Goal: Transaction & Acquisition: Purchase product/service

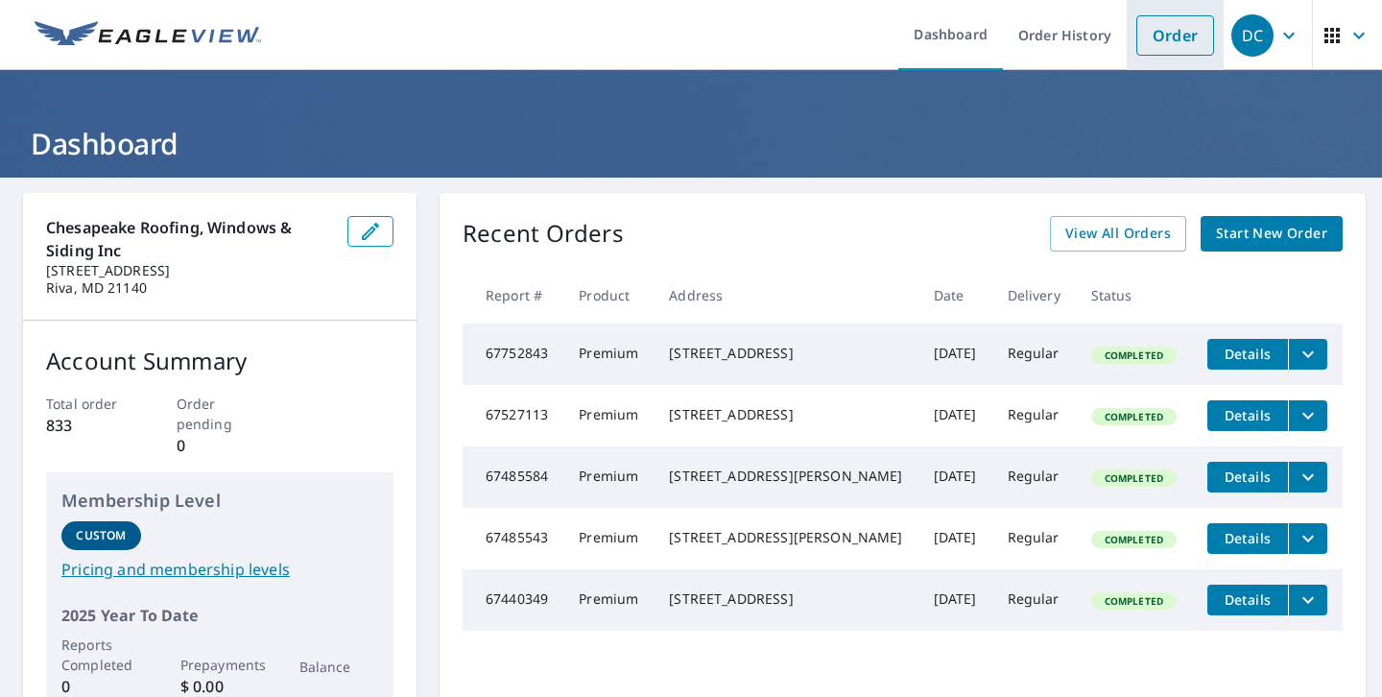
click at [1170, 36] on link "Order" at bounding box center [1175, 35] width 78 height 40
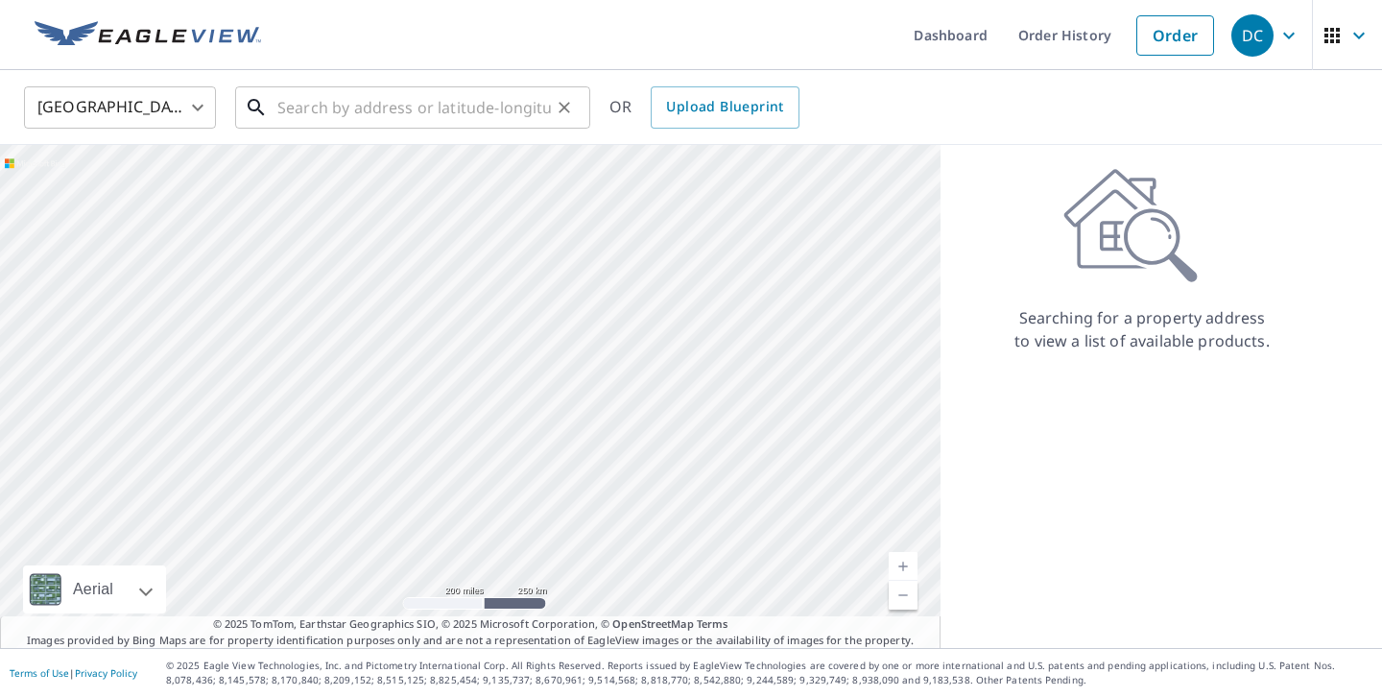
click at [340, 111] on input "text" at bounding box center [413, 108] width 273 height 54
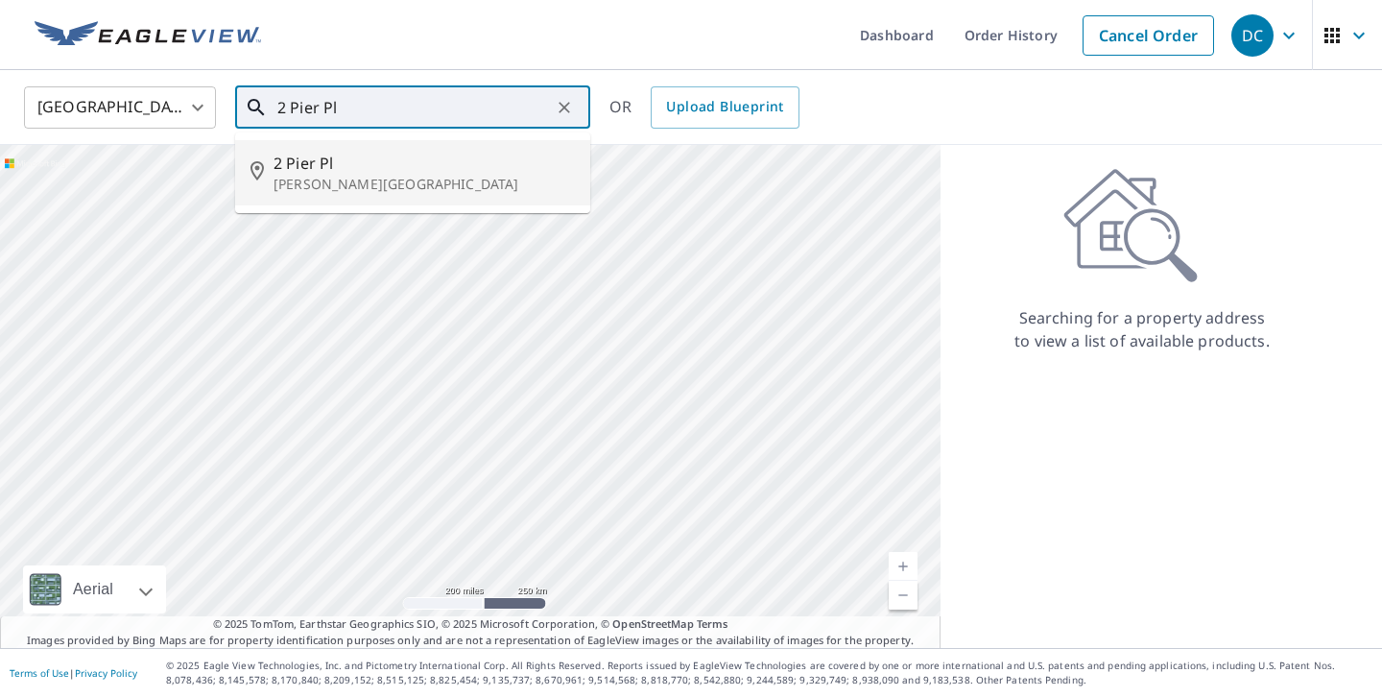
click at [336, 159] on span "2 Pier Pl" at bounding box center [423, 163] width 301 height 23
type input "2 Pier Pl Glen Burnie, MD 21060"
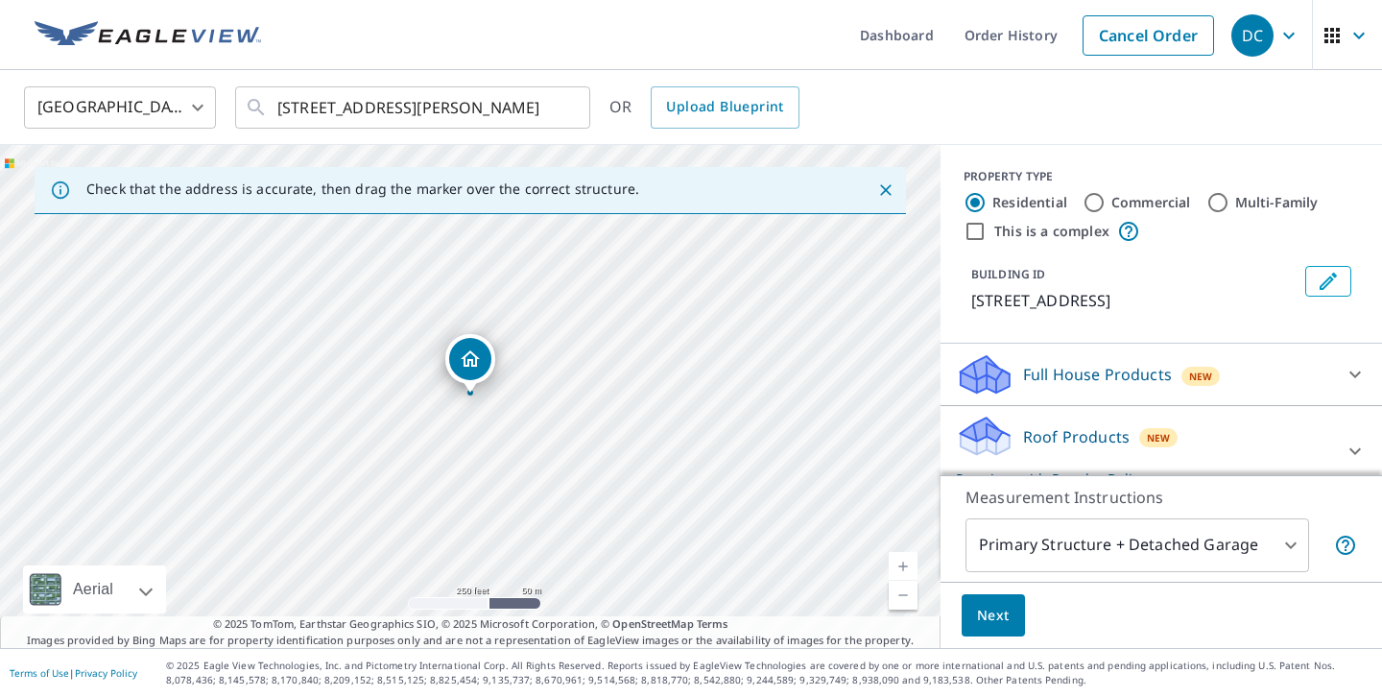
click at [903, 561] on link "Current Level 17, Zoom In" at bounding box center [903, 566] width 29 height 29
click at [903, 561] on link "Current Level 18, Zoom In" at bounding box center [903, 566] width 29 height 29
click at [903, 561] on link "Current Level 20, Zoom In Disabled" at bounding box center [903, 566] width 29 height 29
click at [998, 611] on span "Next" at bounding box center [993, 616] width 33 height 24
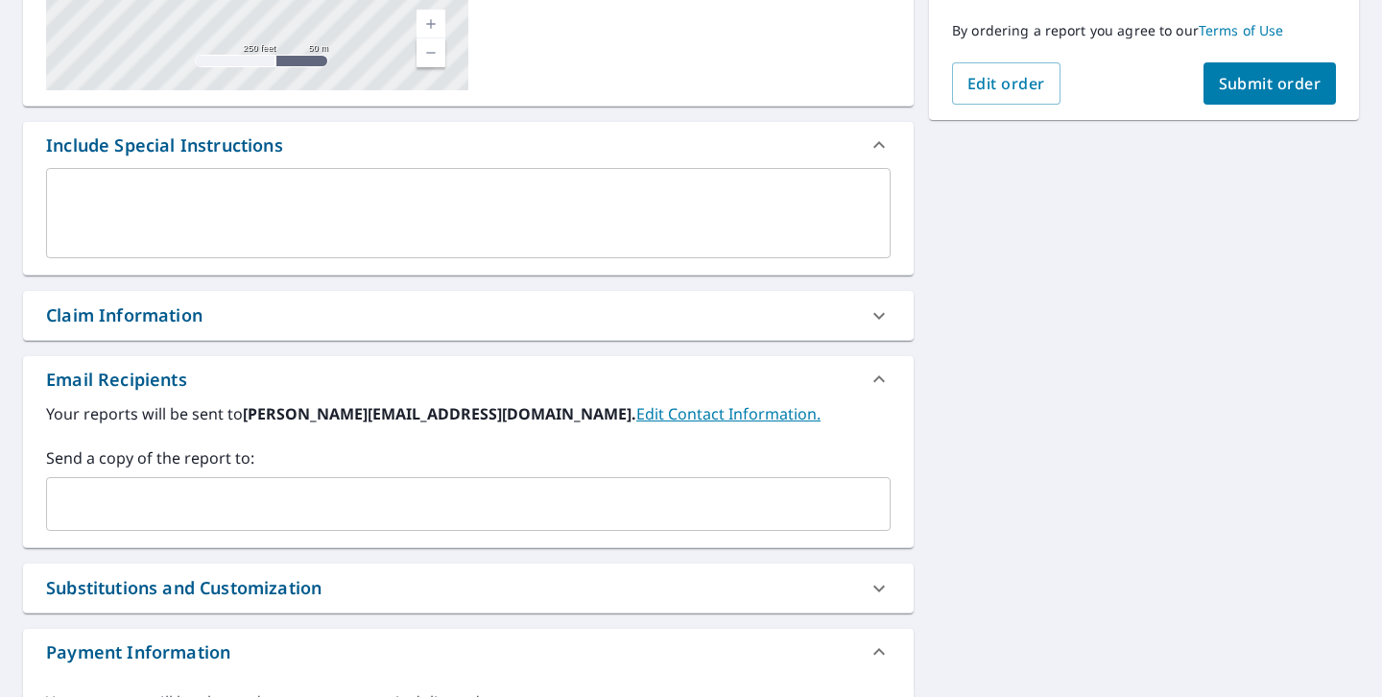
scroll to position [415, 0]
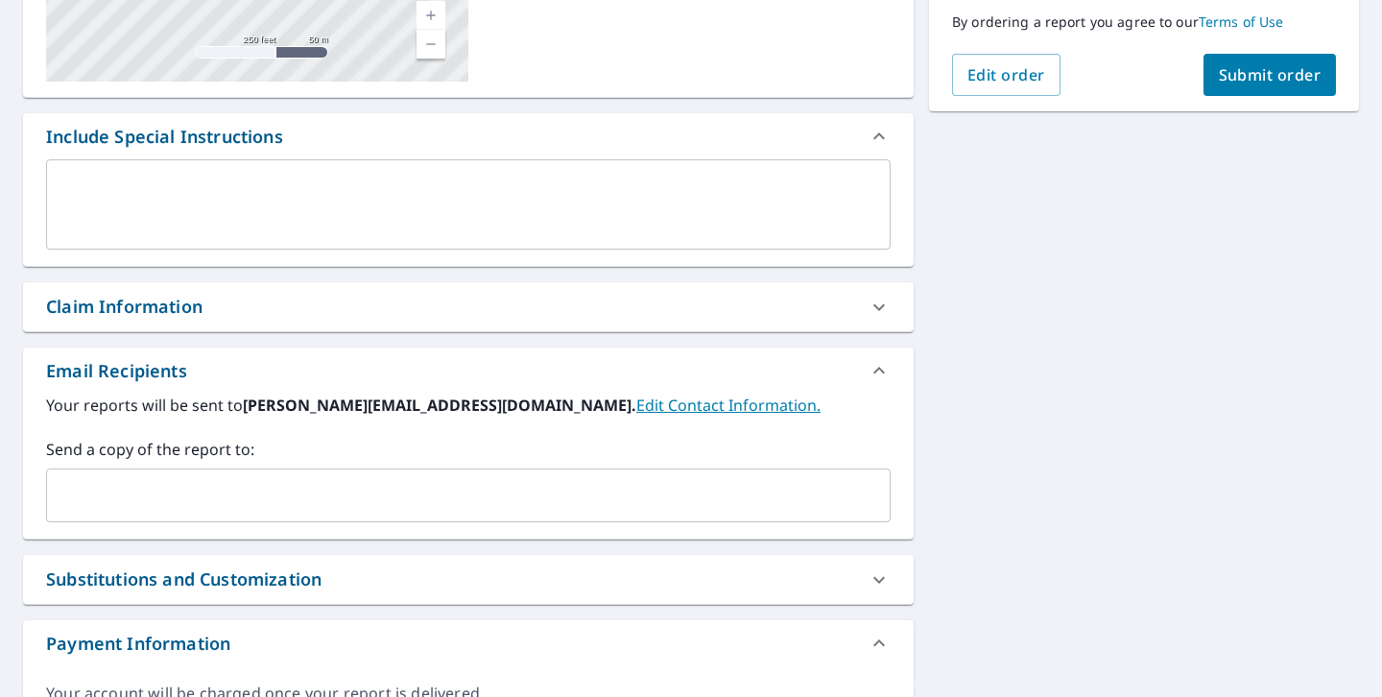
click at [154, 308] on div "Claim Information" at bounding box center [124, 307] width 156 height 26
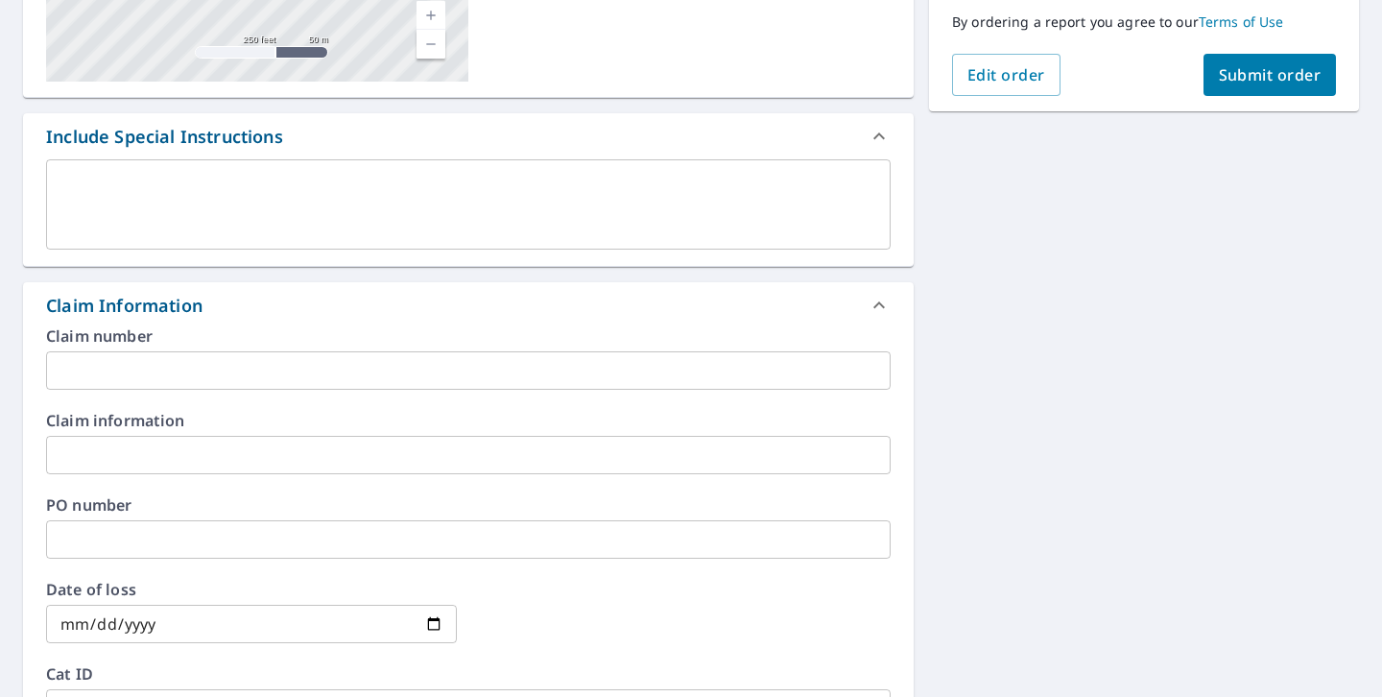
click at [119, 540] on input "text" at bounding box center [468, 539] width 844 height 38
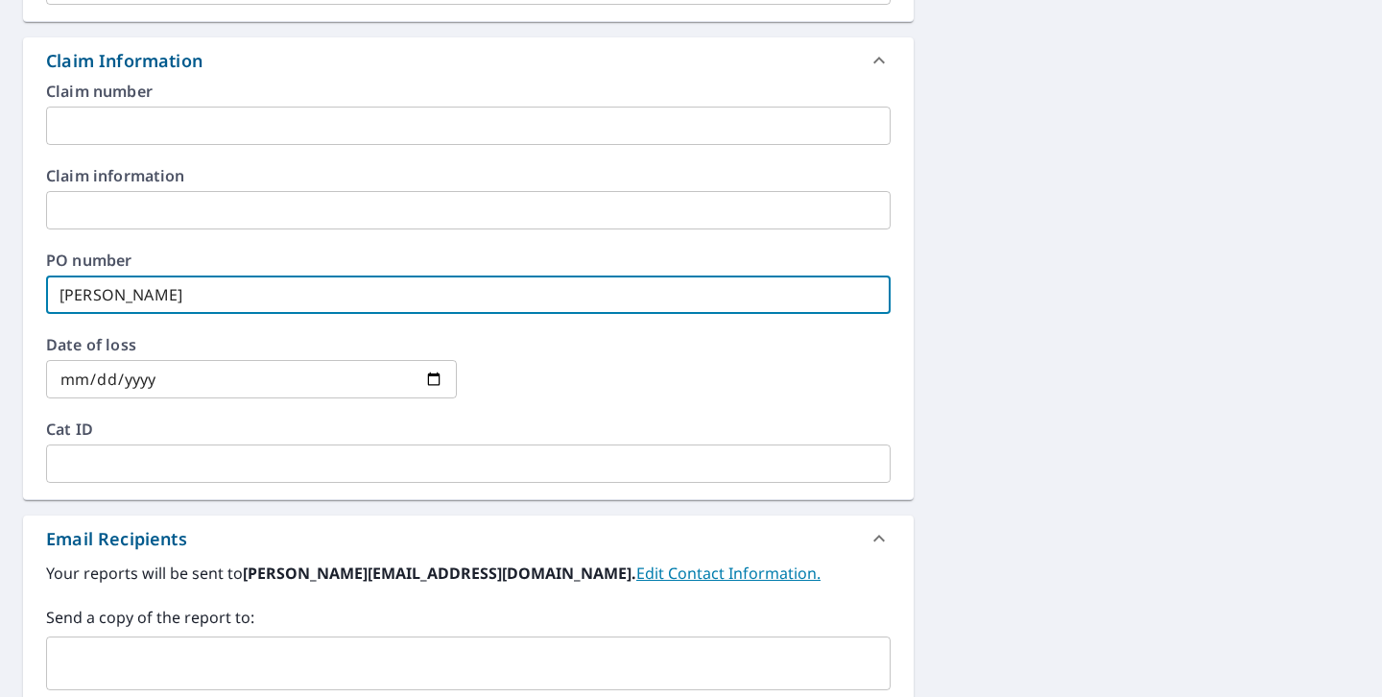
scroll to position [679, 0]
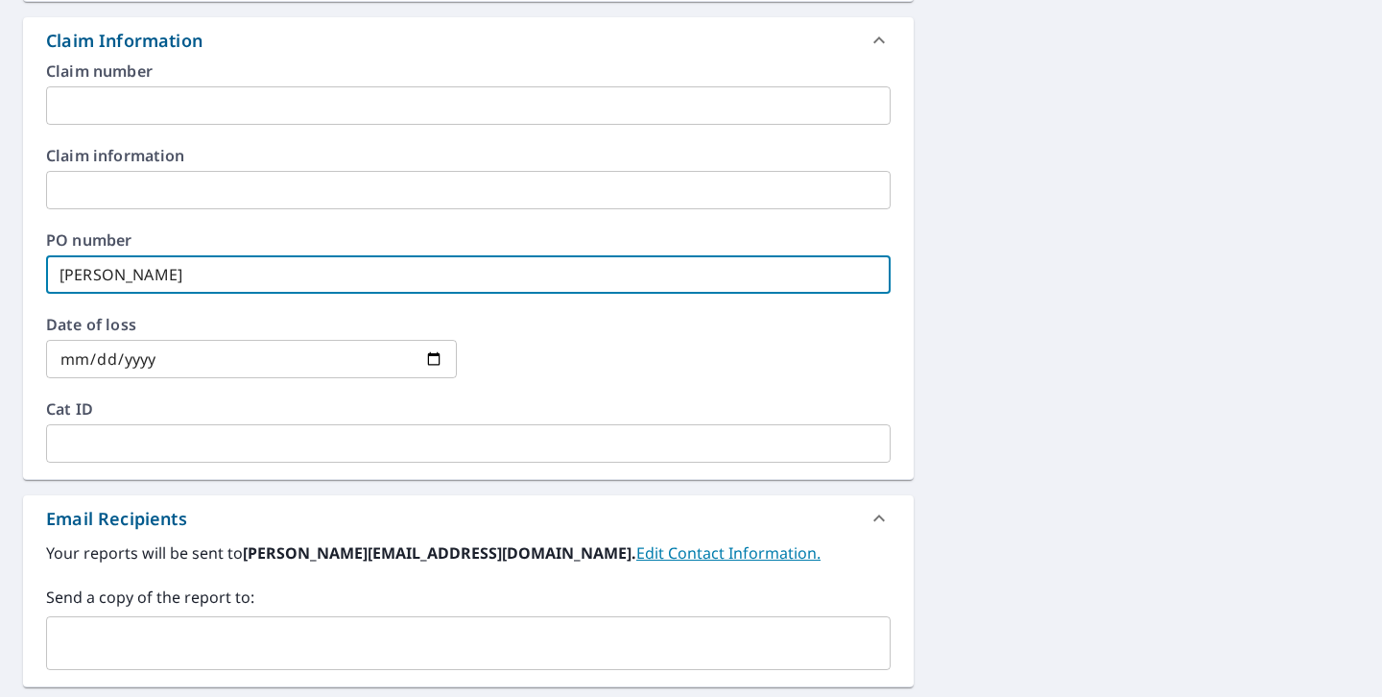
type input "Chris Parker"
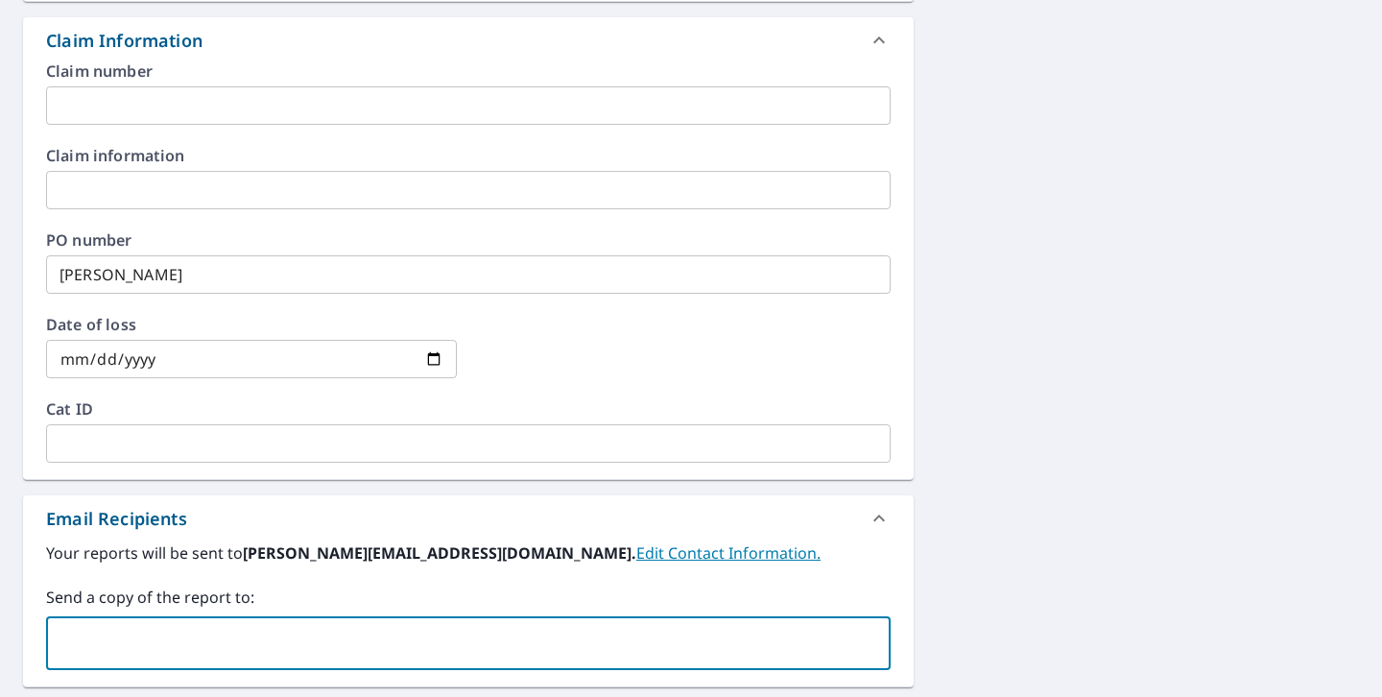
click at [151, 649] on input "text" at bounding box center [454, 643] width 798 height 36
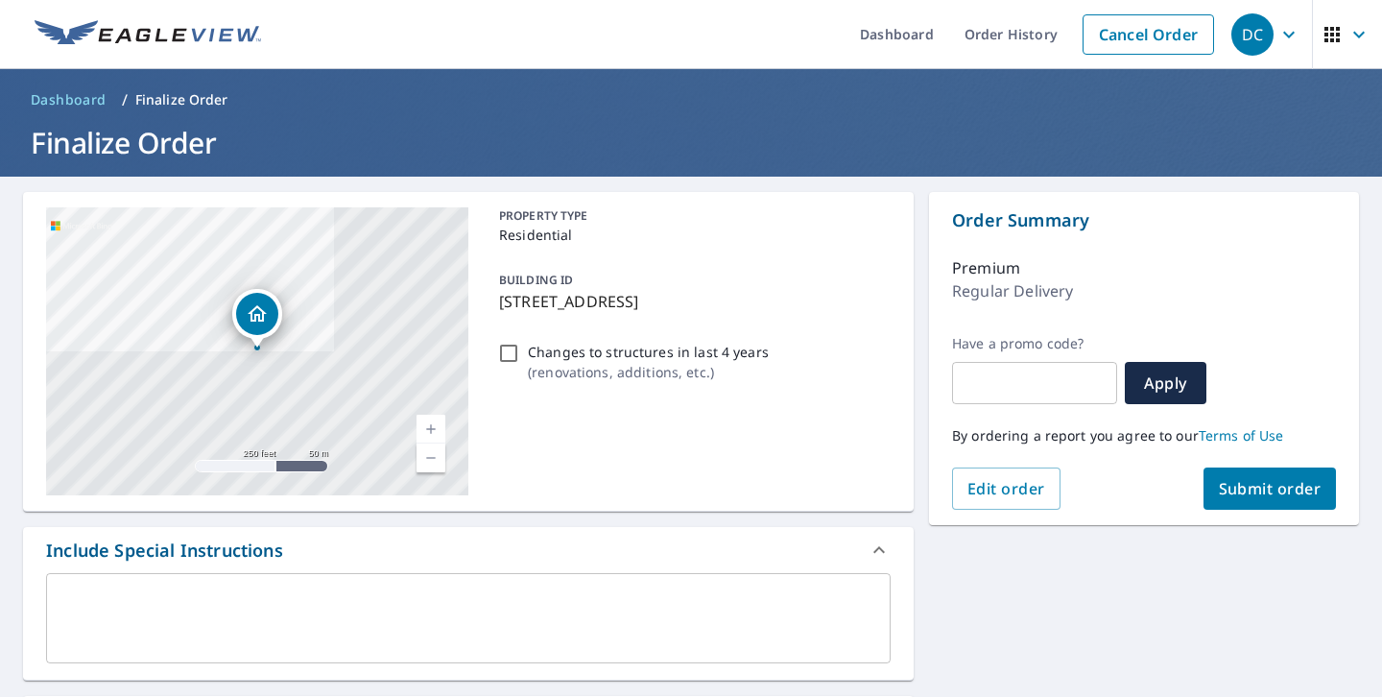
scroll to position [0, 0]
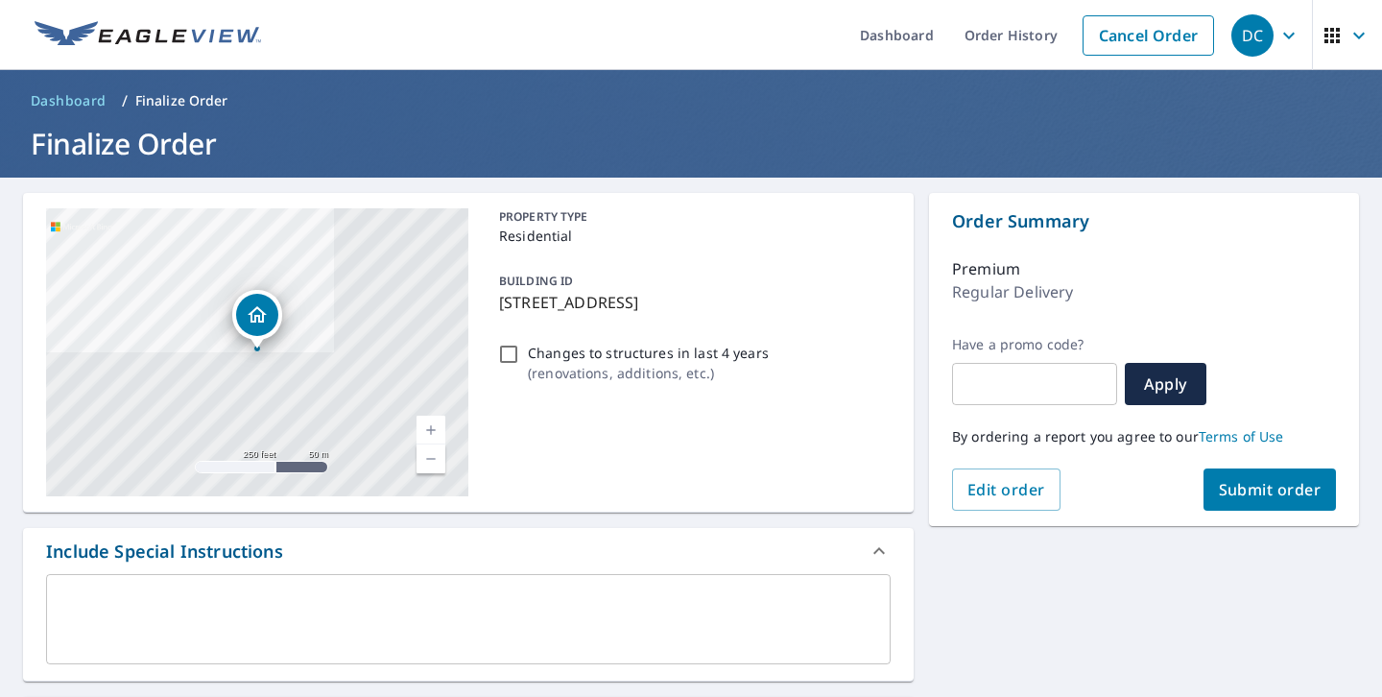
type input "[PERSON_NAME][EMAIL_ADDRESS][DOMAIN_NAME]"
click at [1259, 489] on span "Submit order" at bounding box center [1270, 489] width 103 height 21
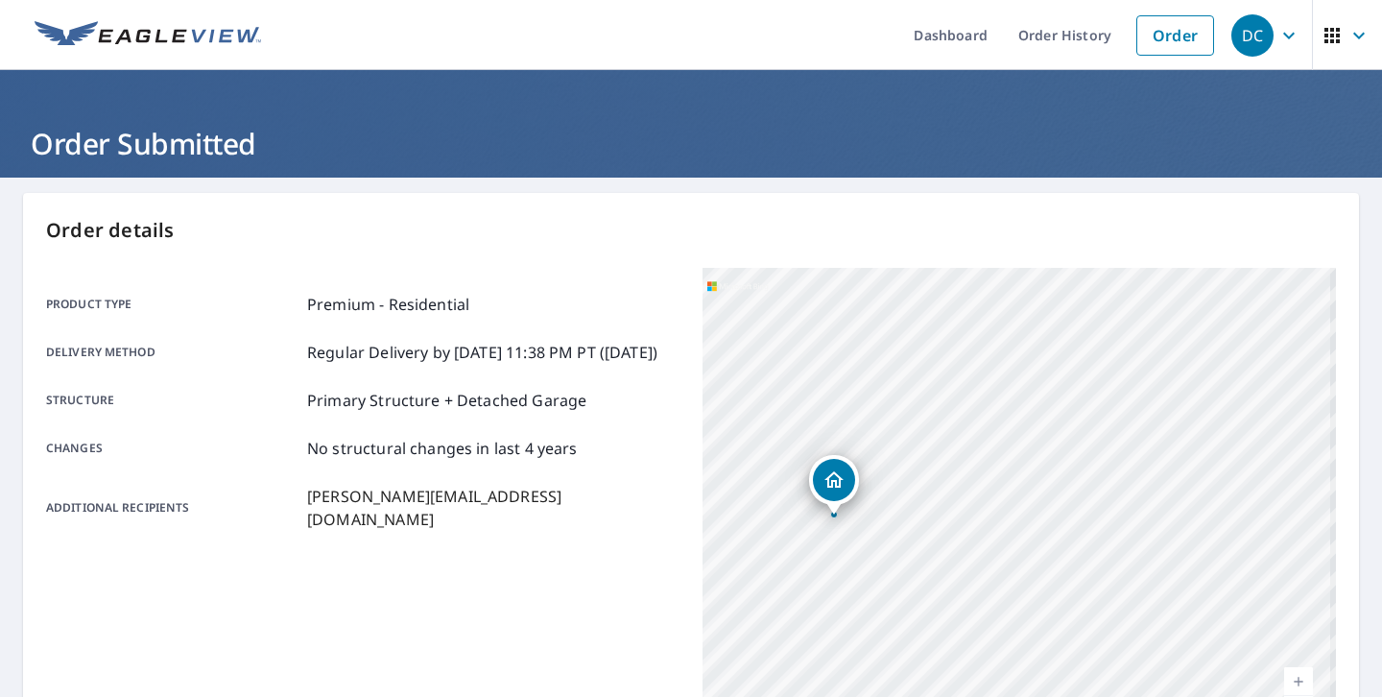
drag, startPoint x: 1163, startPoint y: 470, endPoint x: 870, endPoint y: 479, distance: 292.8
click at [870, 479] on div "2 Pier Pl Glen Burnie, MD 21060" at bounding box center [1018, 508] width 633 height 480
drag, startPoint x: 986, startPoint y: 443, endPoint x: 947, endPoint y: 721, distance: 280.0
click at [947, 654] on html "DC DC Dashboard Order History Order DC Order Submitted Order details Product ty…" at bounding box center [691, 348] width 1382 height 697
drag, startPoint x: 986, startPoint y: 386, endPoint x: 917, endPoint y: 552, distance: 179.5
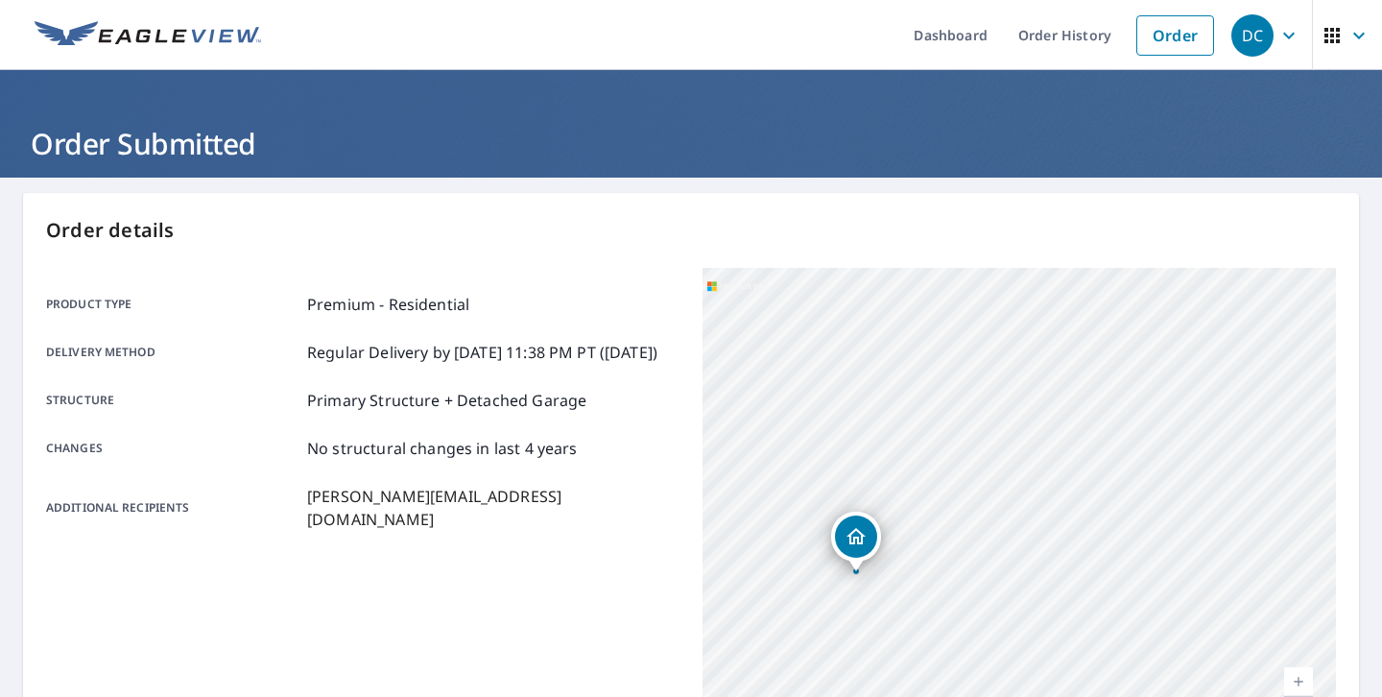
click at [917, 552] on div "2 Pier Pl Glen Burnie, MD 21060" at bounding box center [1018, 508] width 633 height 480
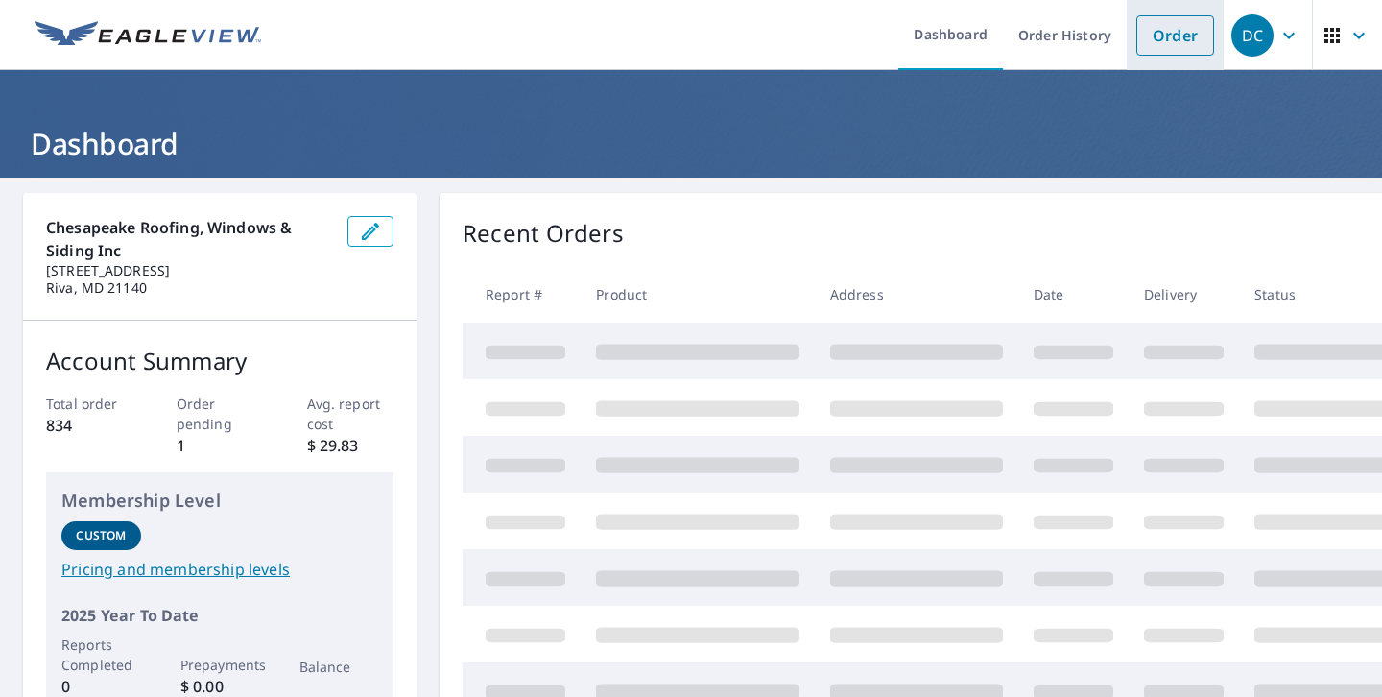
click at [1184, 26] on link "Order" at bounding box center [1175, 35] width 78 height 40
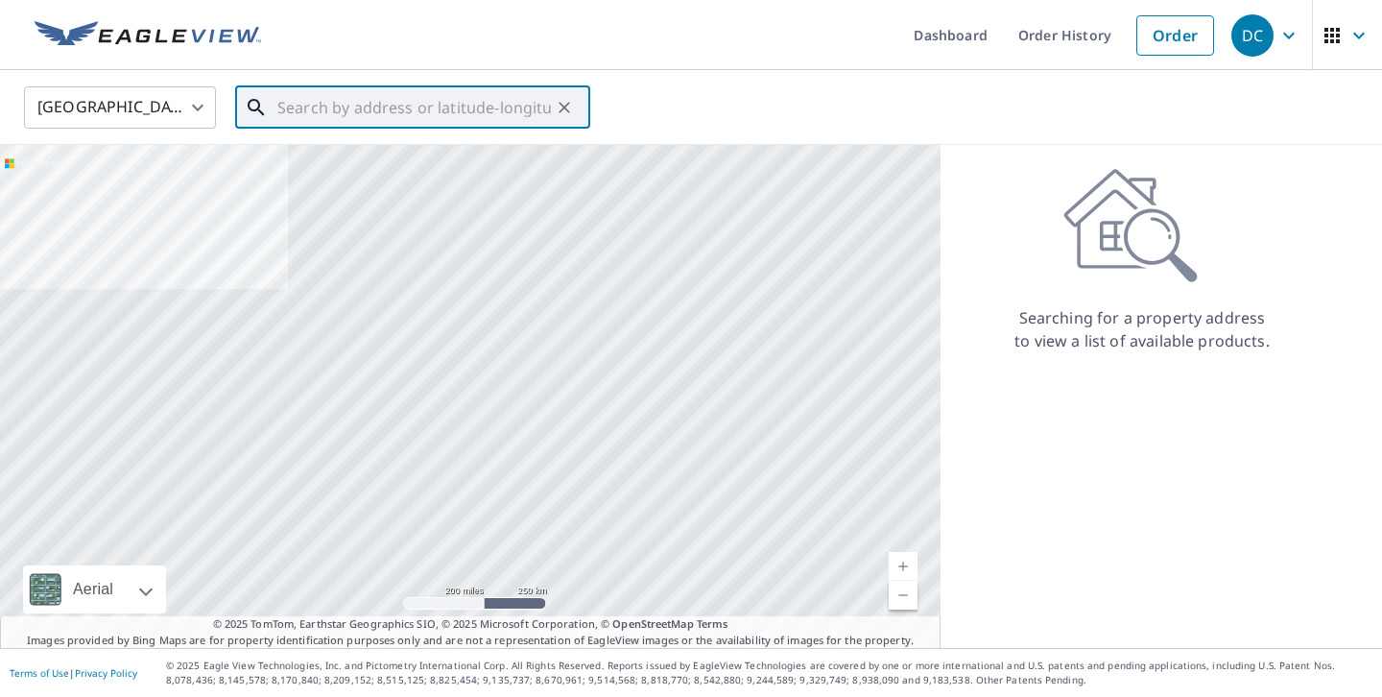
click at [427, 113] on input "text" at bounding box center [413, 108] width 273 height 54
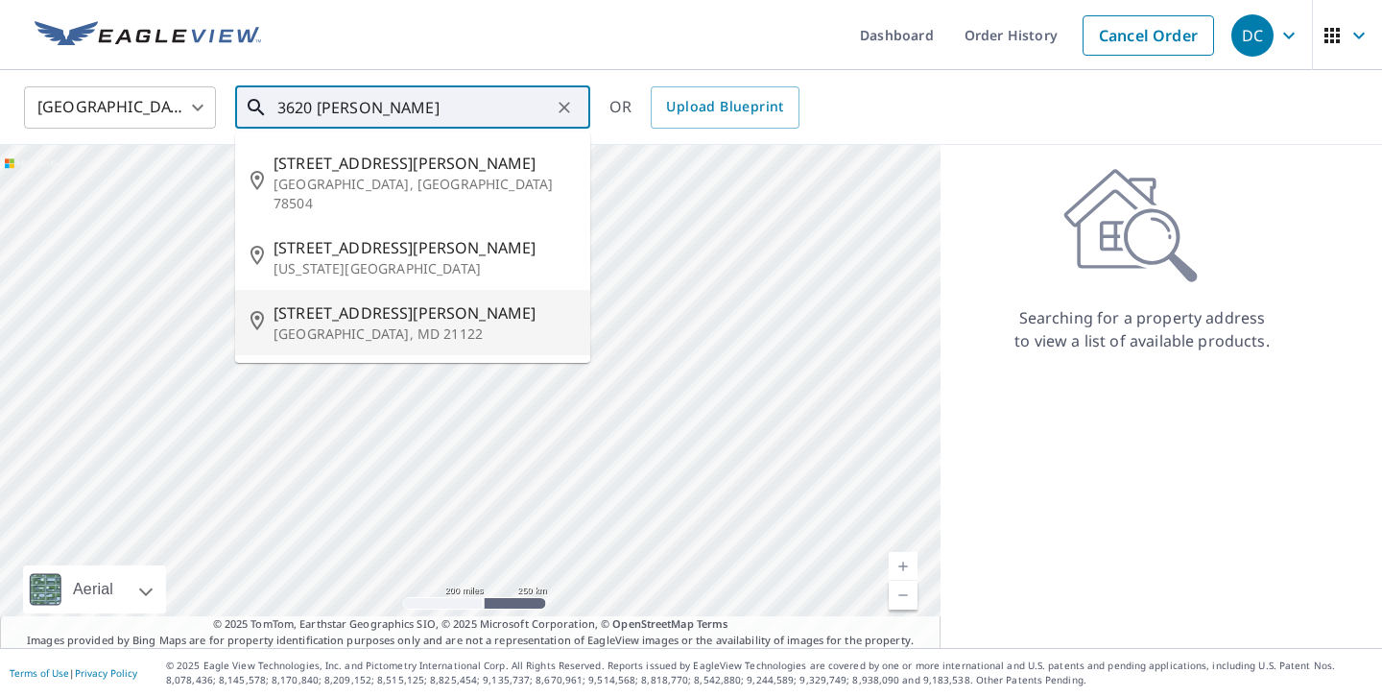
click at [365, 324] on p "[GEOGRAPHIC_DATA], MD 21122" at bounding box center [423, 333] width 301 height 19
type input "[STREET_ADDRESS][PERSON_NAME]"
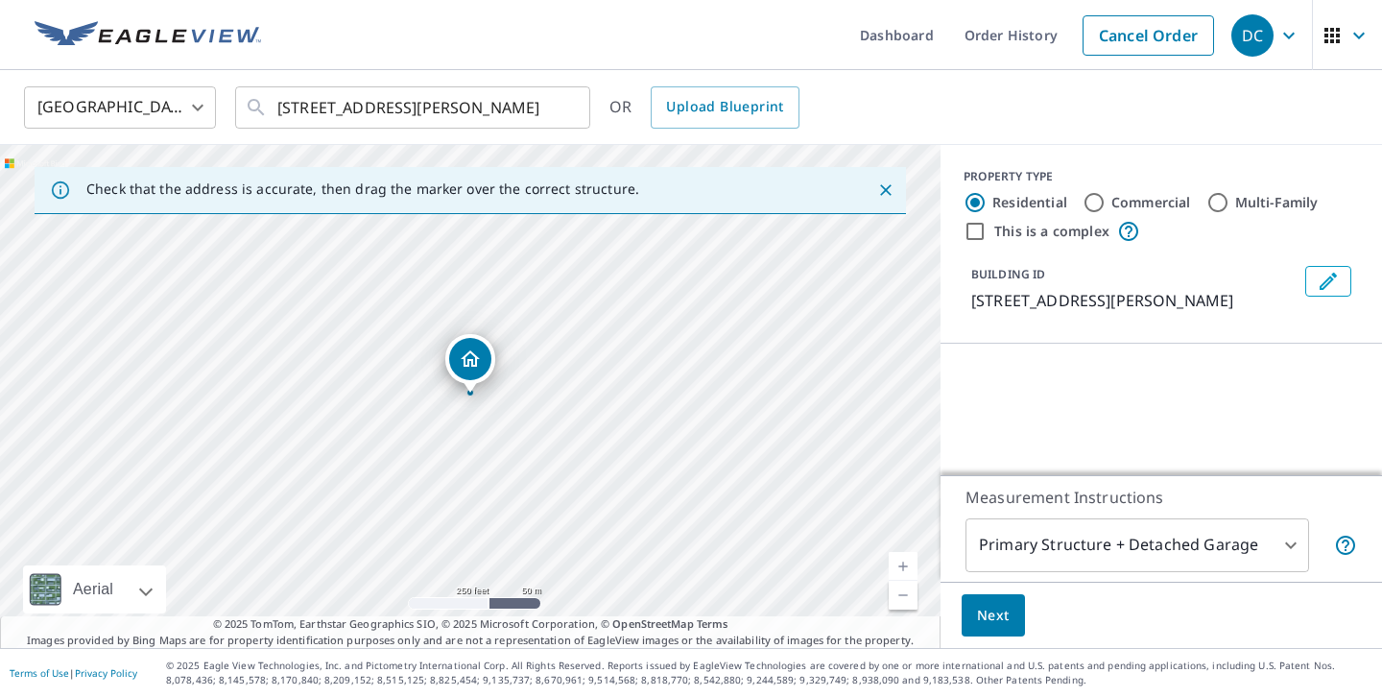
click at [905, 560] on link "Current Level 17, Zoom In" at bounding box center [903, 566] width 29 height 29
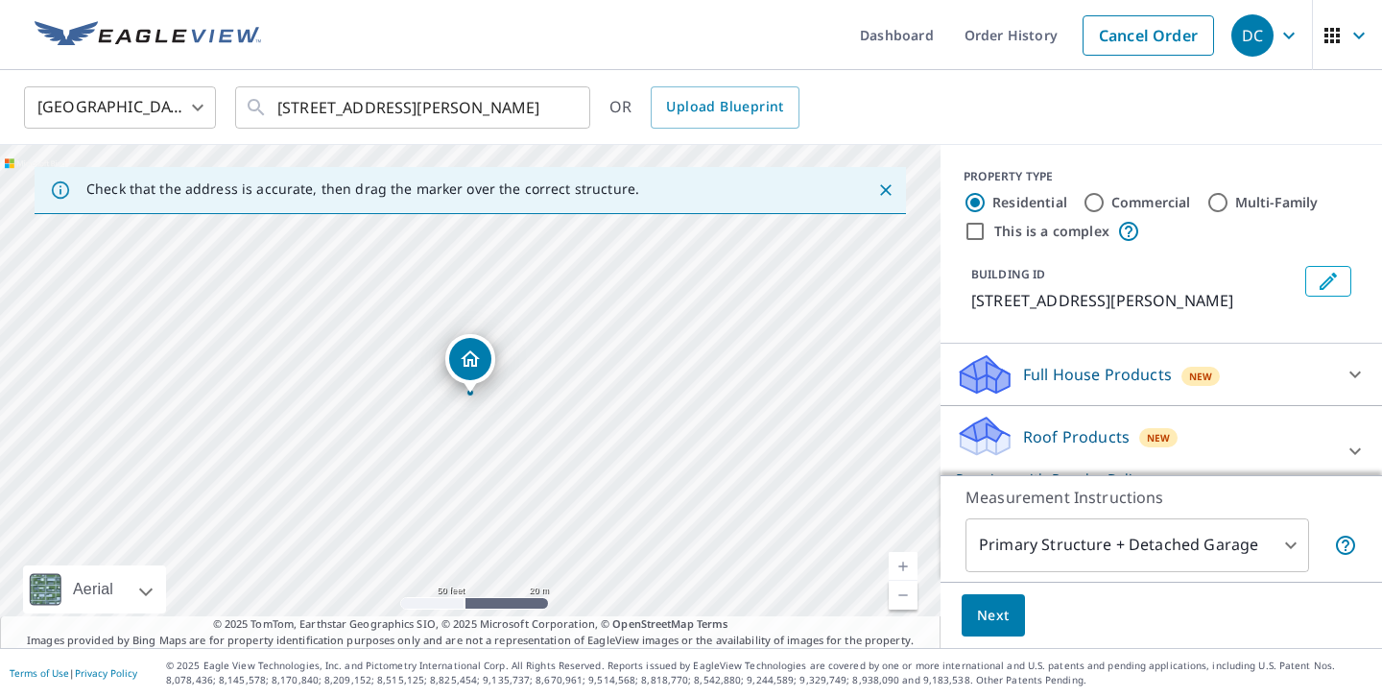
click at [905, 560] on link "Current Level 19, Zoom In" at bounding box center [903, 566] width 29 height 29
click at [905, 560] on link "Current Level 20, Zoom In Disabled" at bounding box center [903, 566] width 29 height 29
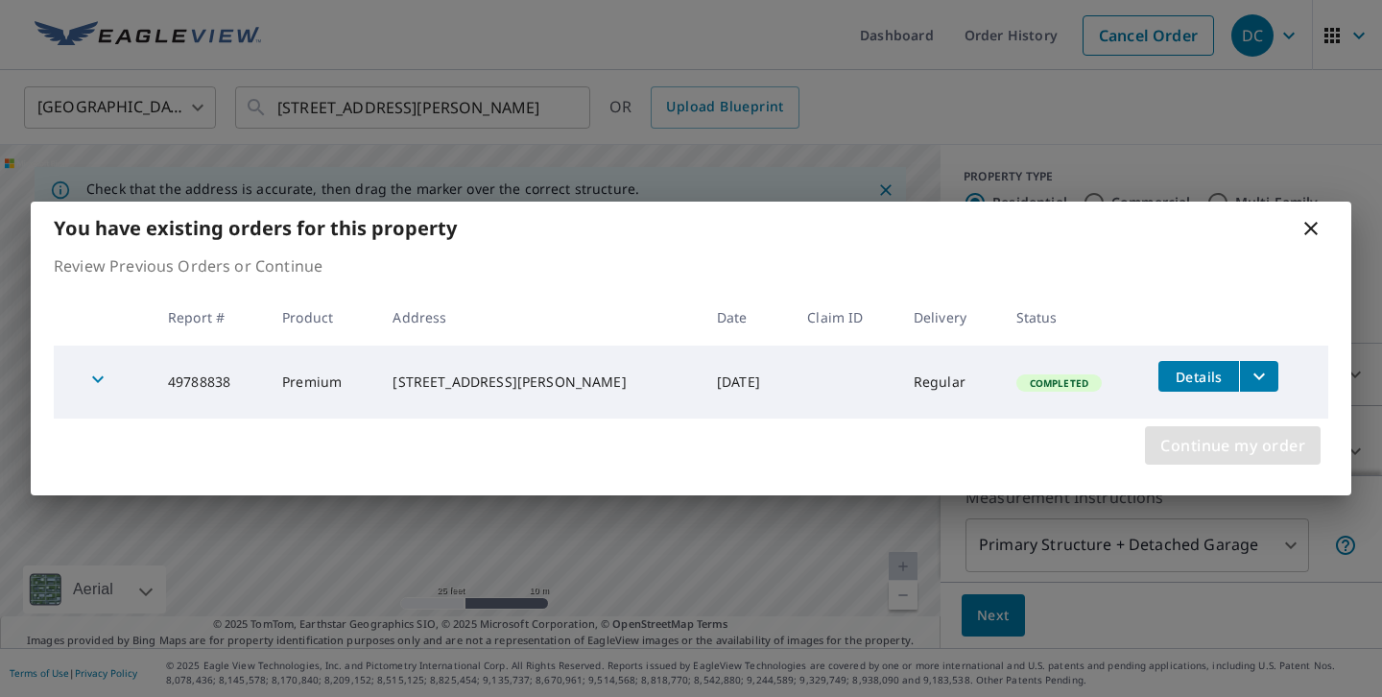
click at [1204, 446] on span "Continue my order" at bounding box center [1232, 445] width 145 height 27
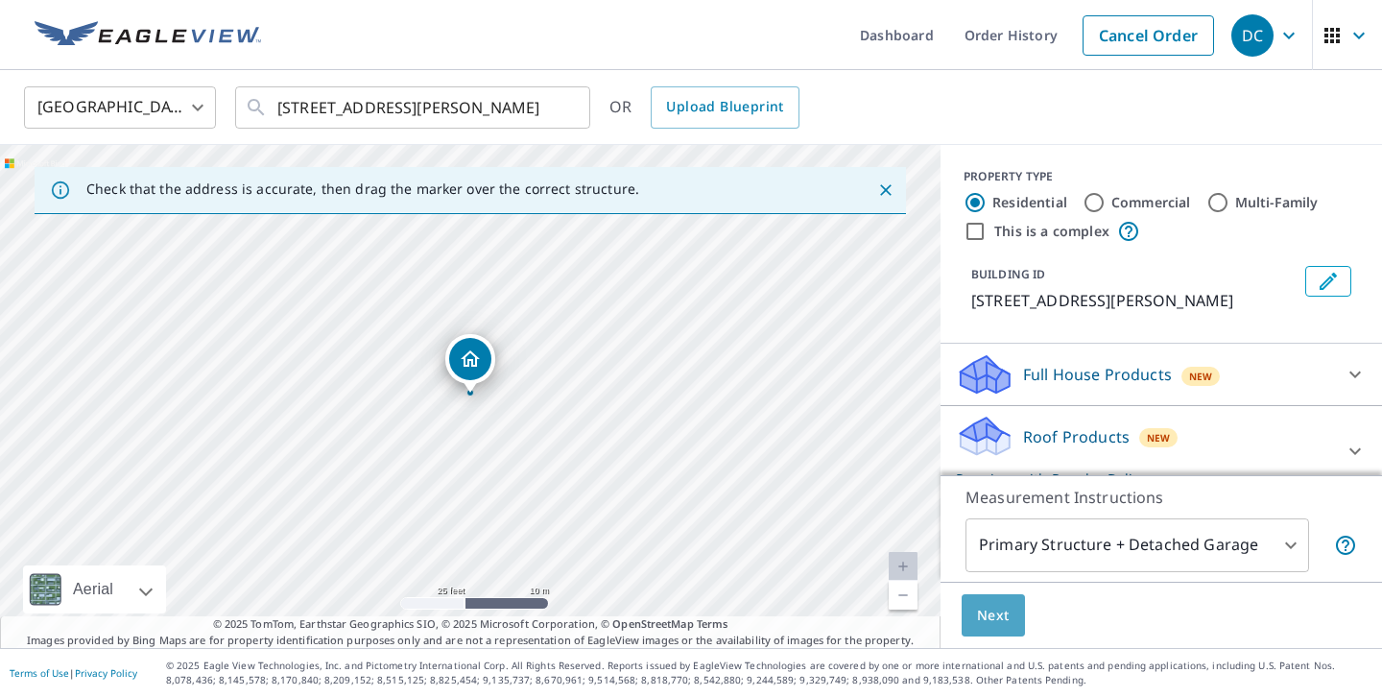
click at [995, 615] on span "Next" at bounding box center [993, 616] width 33 height 24
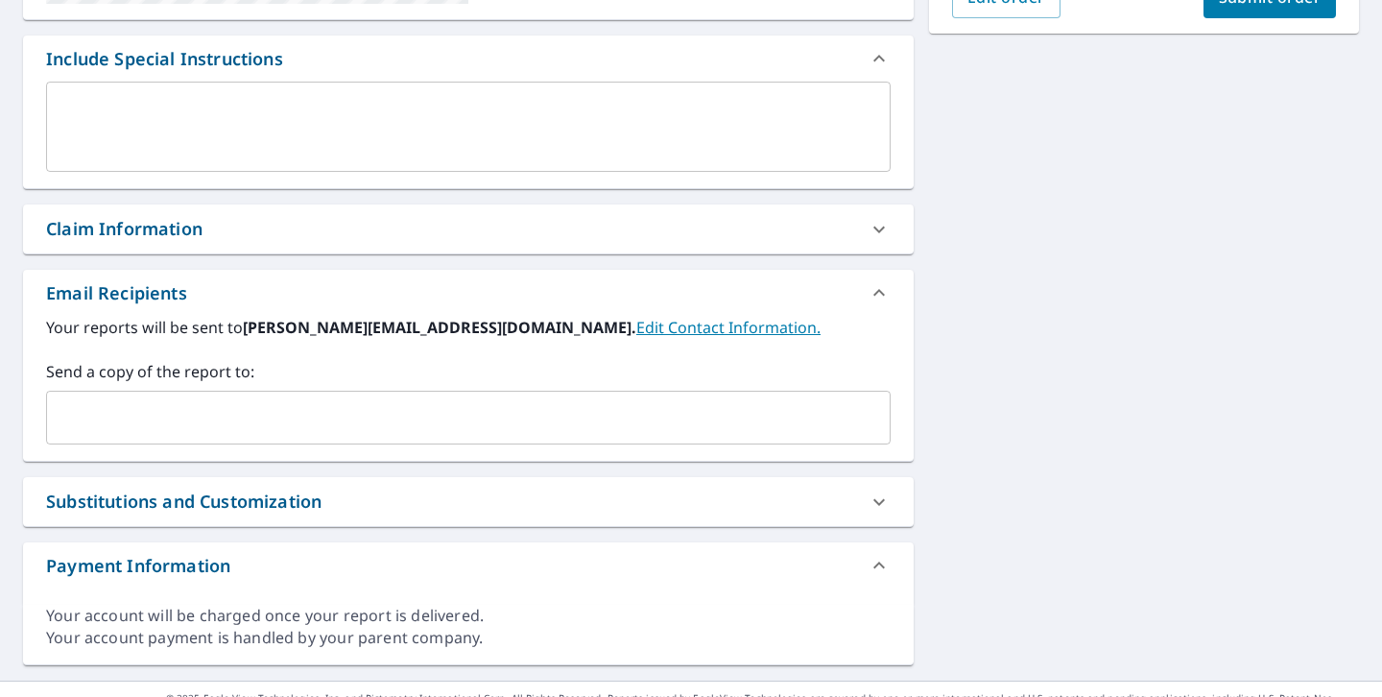
scroll to position [490, 0]
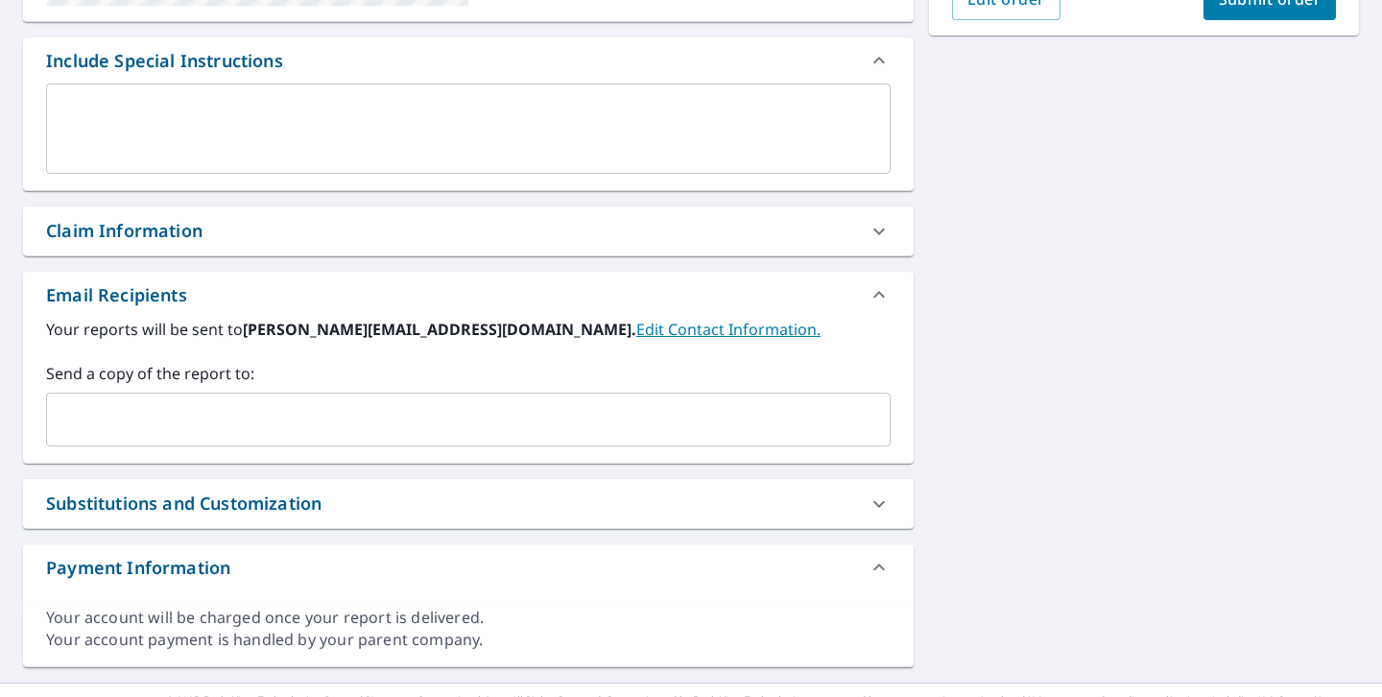
click at [166, 234] on div "Claim Information" at bounding box center [124, 231] width 156 height 26
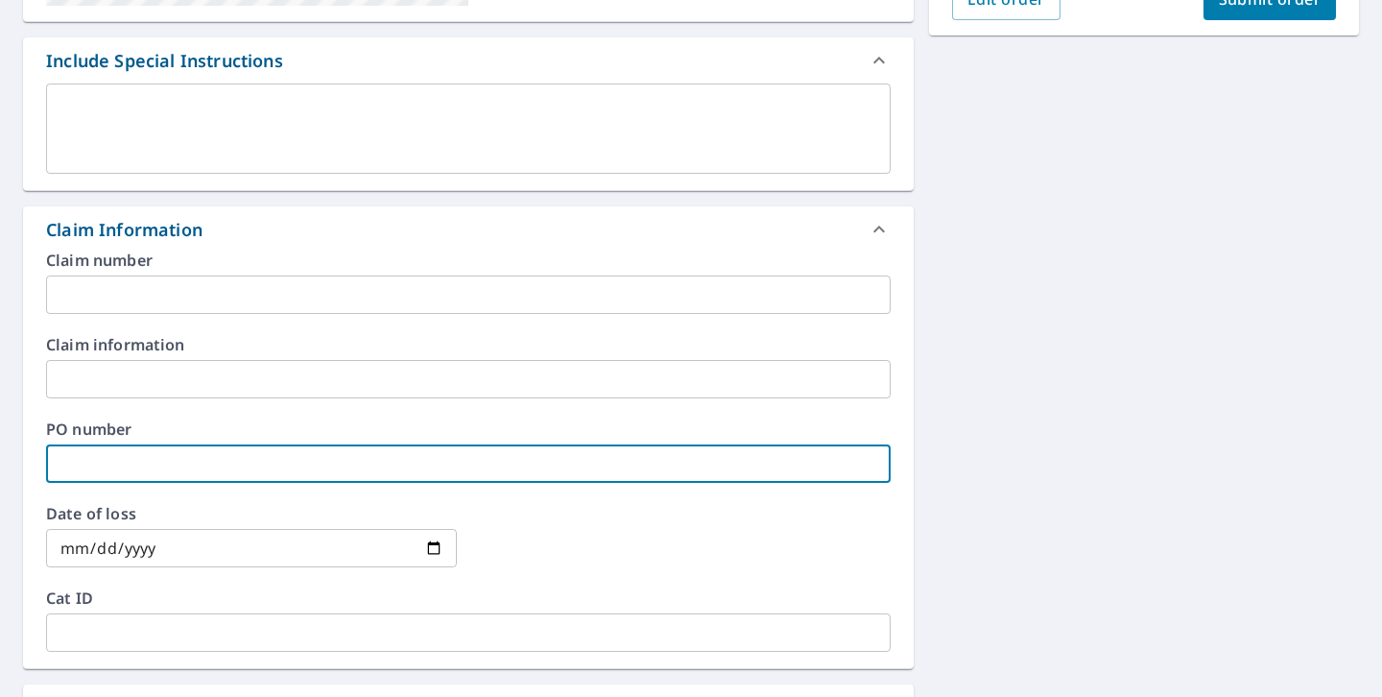
click at [120, 459] on input "text" at bounding box center [468, 463] width 844 height 38
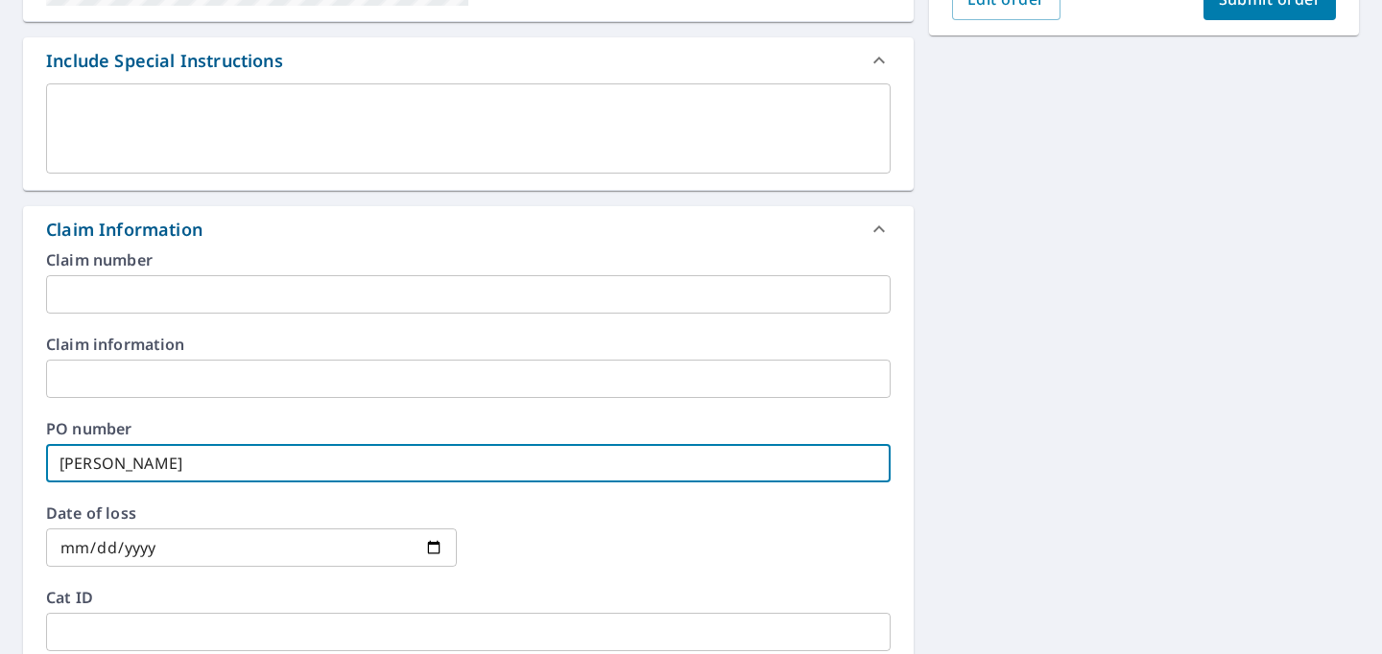
type input "[PERSON_NAME]"
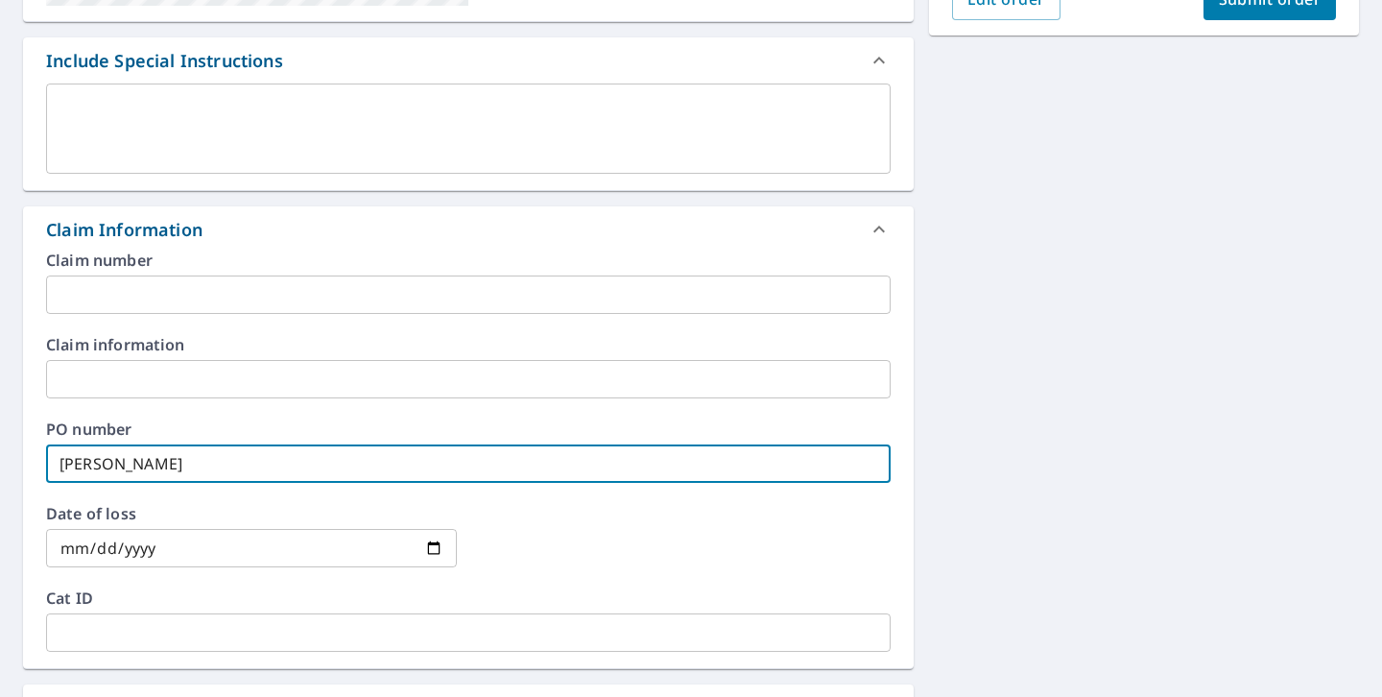
scroll to position [779, 0]
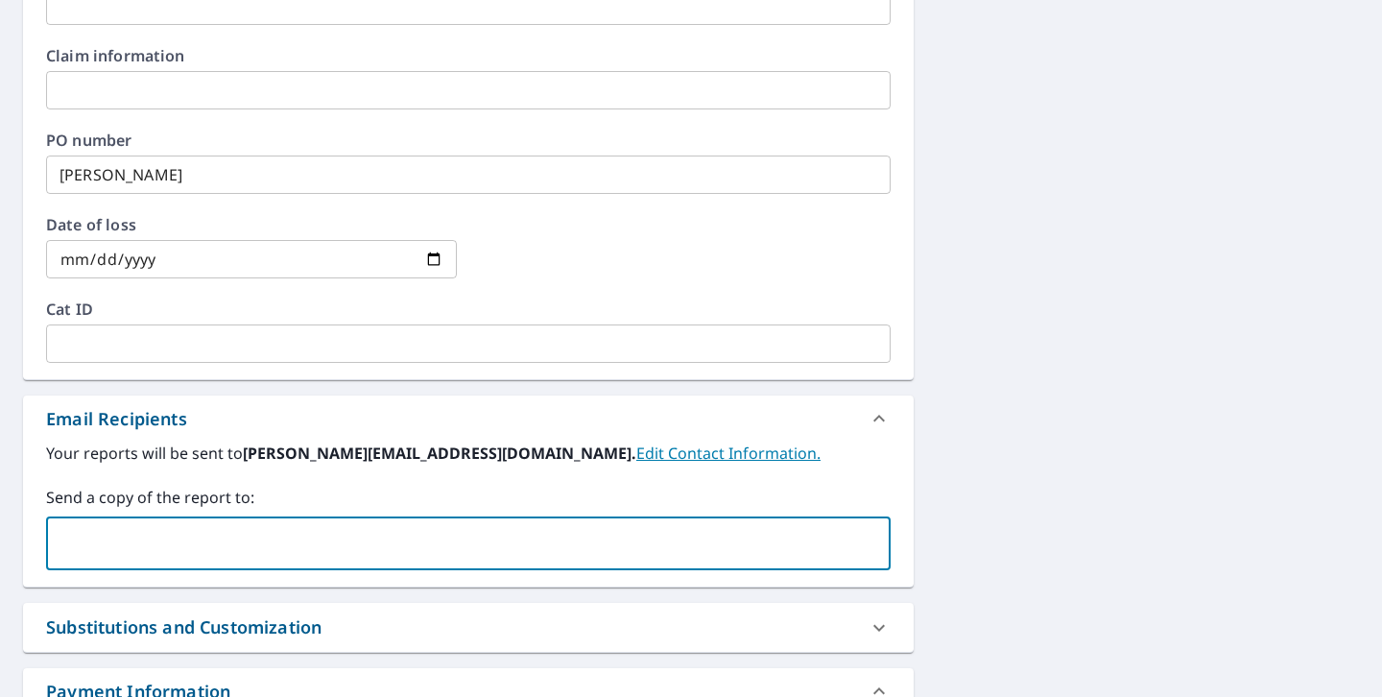
click at [131, 541] on input "text" at bounding box center [454, 543] width 798 height 36
type input "[PERSON_NAME][EMAIL_ADDRESS][DOMAIN_NAME]"
click at [1095, 357] on div "[STREET_ADDRESS][PERSON_NAME] A standard road map Aerial A detailed look from a…" at bounding box center [691, 102] width 1382 height 1408
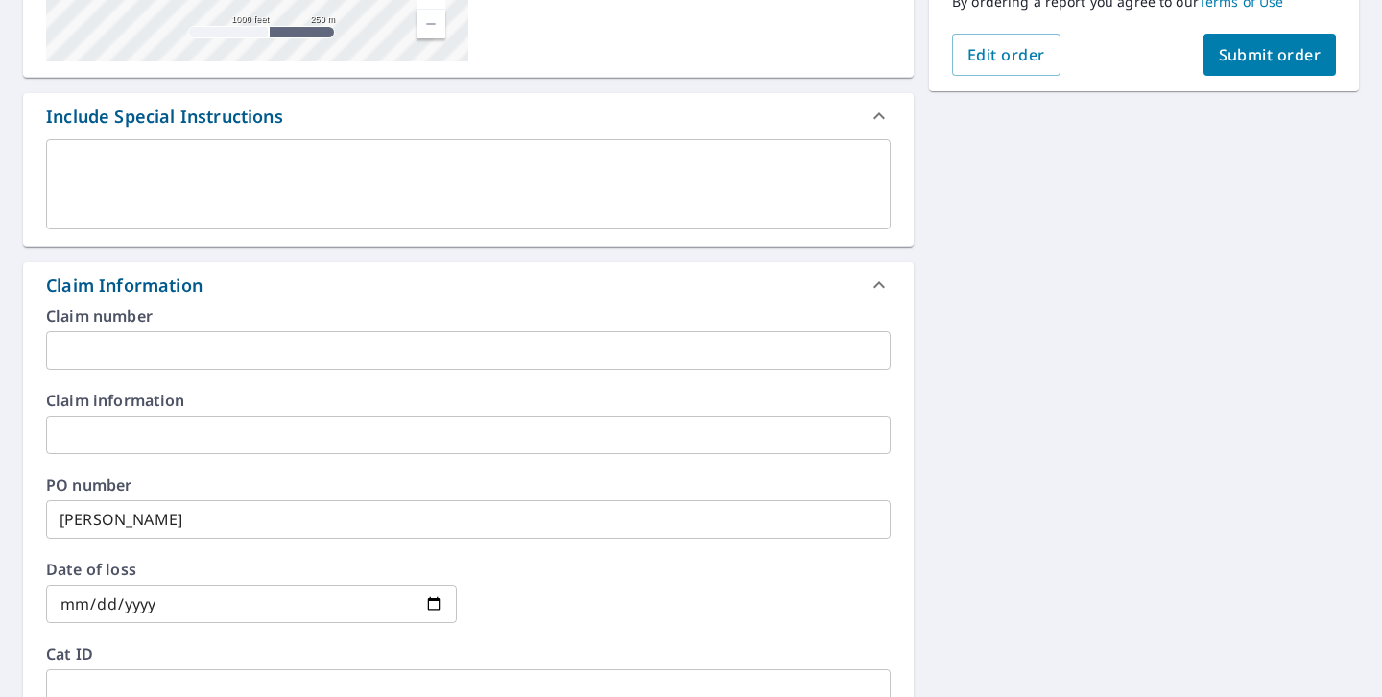
scroll to position [0, 0]
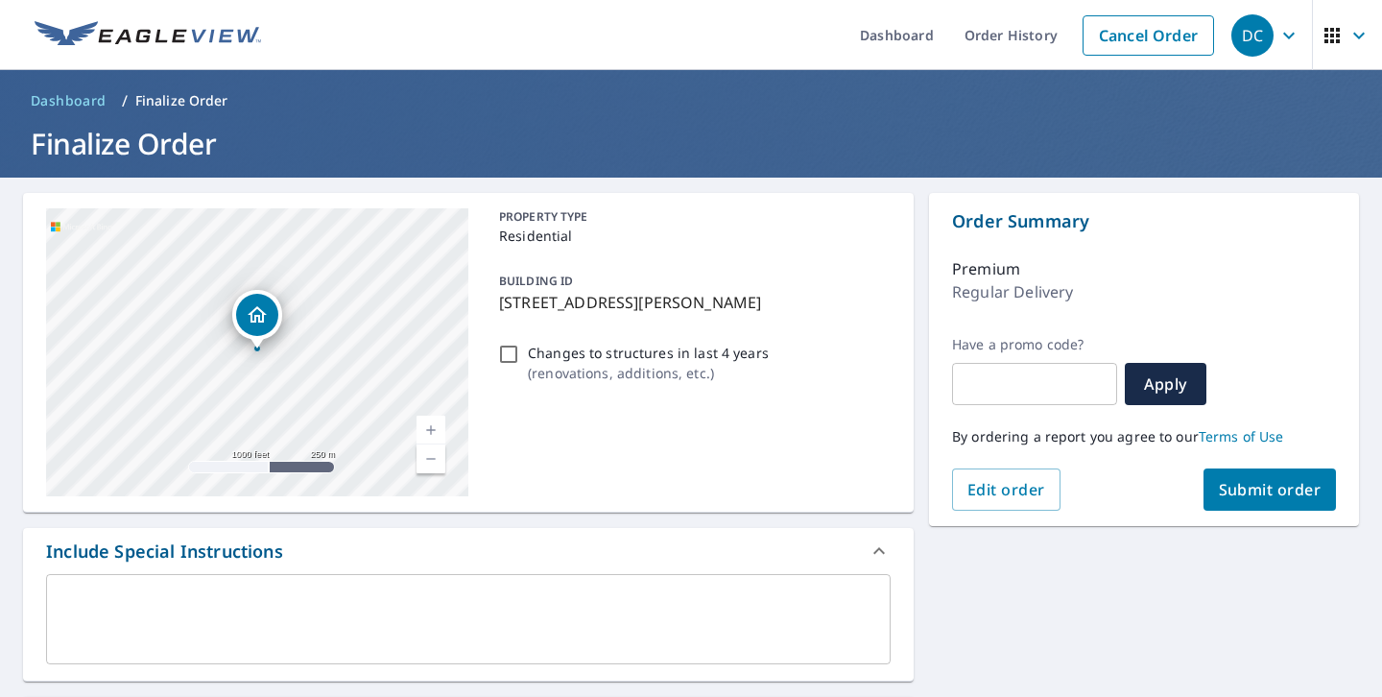
click at [1271, 487] on span "Submit order" at bounding box center [1270, 489] width 103 height 21
